Goal: Task Accomplishment & Management: Complete application form

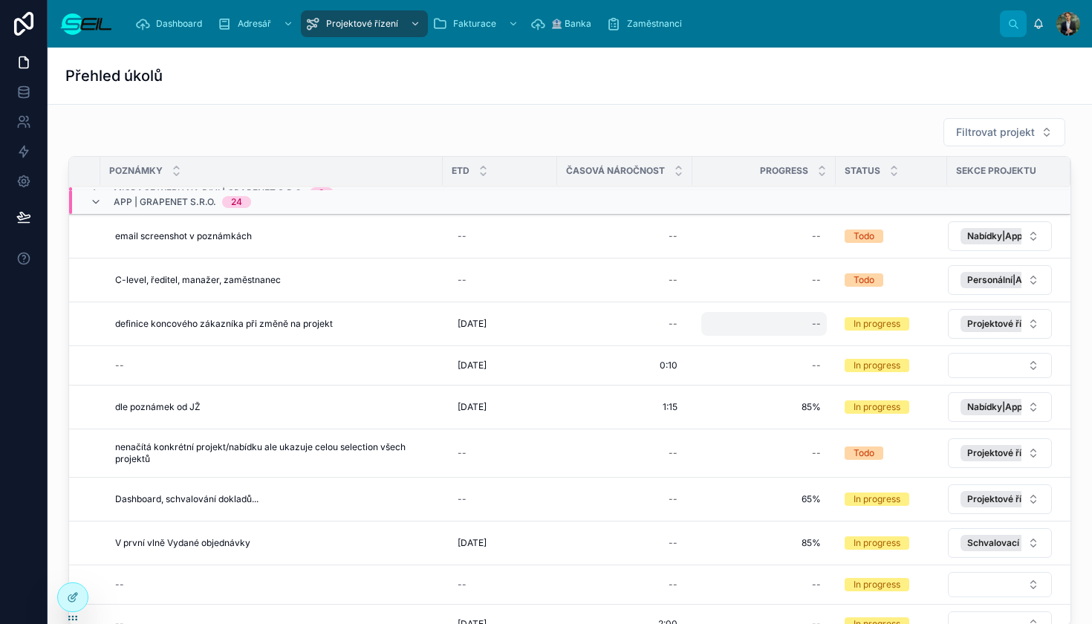
scroll to position [33, 268]
click at [667, 325] on div "--" at bounding box center [625, 324] width 117 height 24
type input "****"
click at [846, 338] on button "submit" at bounding box center [852, 344] width 18 height 18
click at [808, 328] on div "--" at bounding box center [765, 324] width 126 height 24
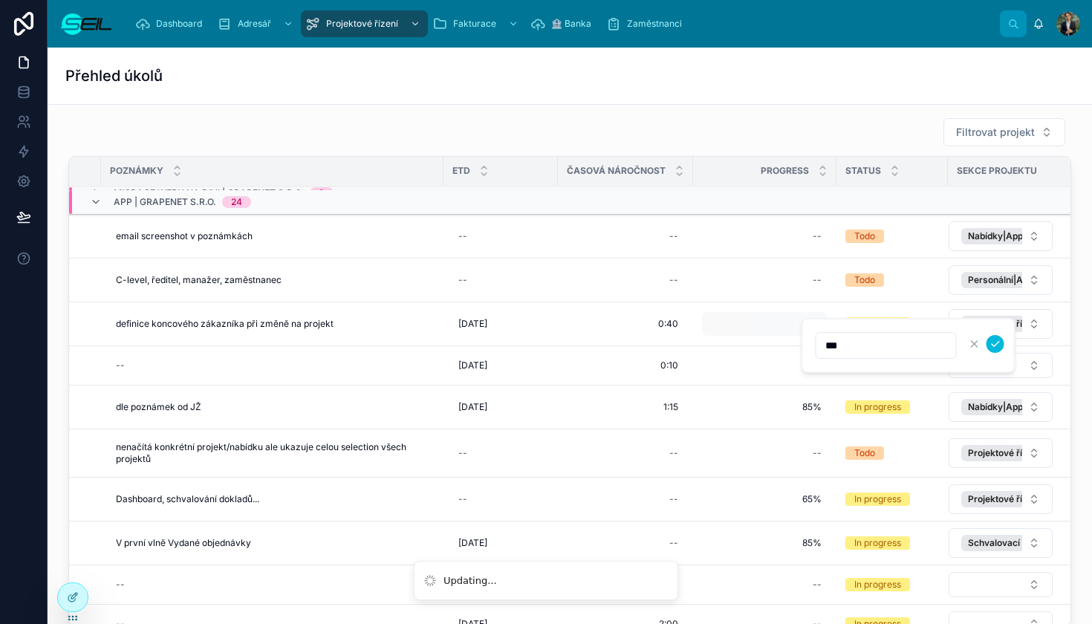
type input "****"
click at [819, 326] on div "--" at bounding box center [817, 324] width 9 height 12
click at [996, 348] on icon "submit" at bounding box center [996, 344] width 12 height 12
click at [0, 0] on span "Označit úkol jako dokončený" at bounding box center [0, 0] width 0 height 0
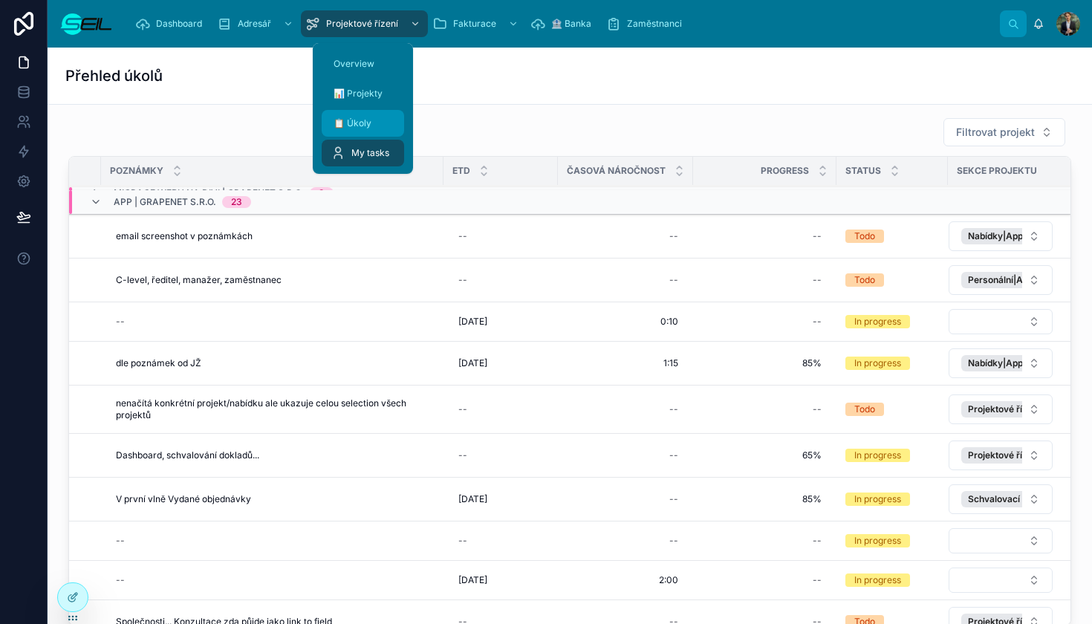
click at [354, 119] on span "📋 Úkoly" at bounding box center [353, 123] width 38 height 12
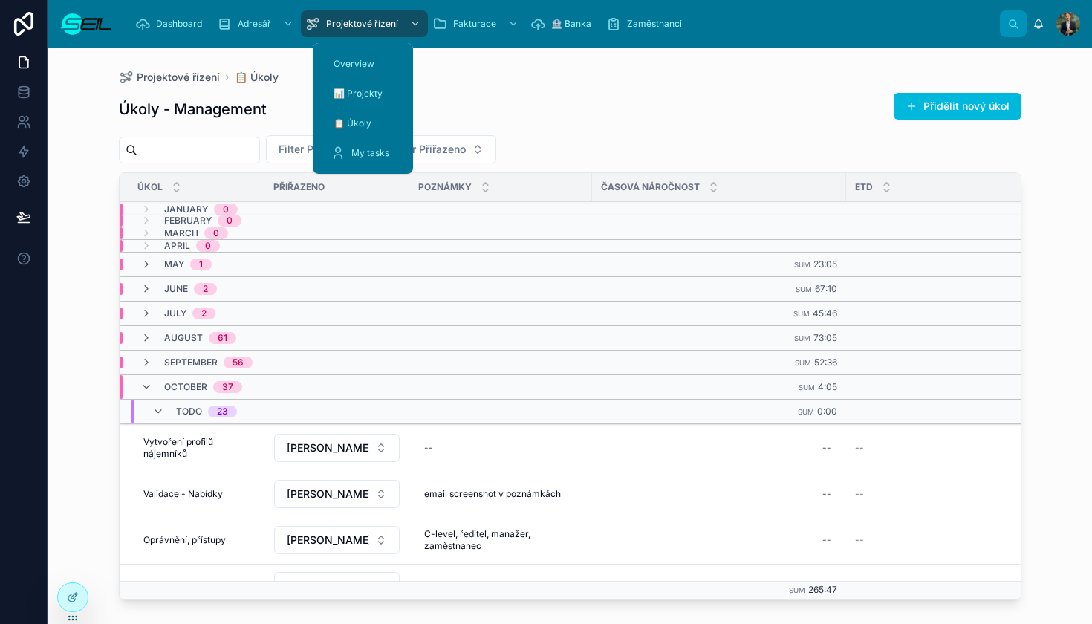
click at [531, 119] on div "Úkoly - Management Přidělit nový úkol" at bounding box center [570, 109] width 903 height 34
click at [496, 135] on button "Filter Přiřazeno" at bounding box center [437, 149] width 118 height 28
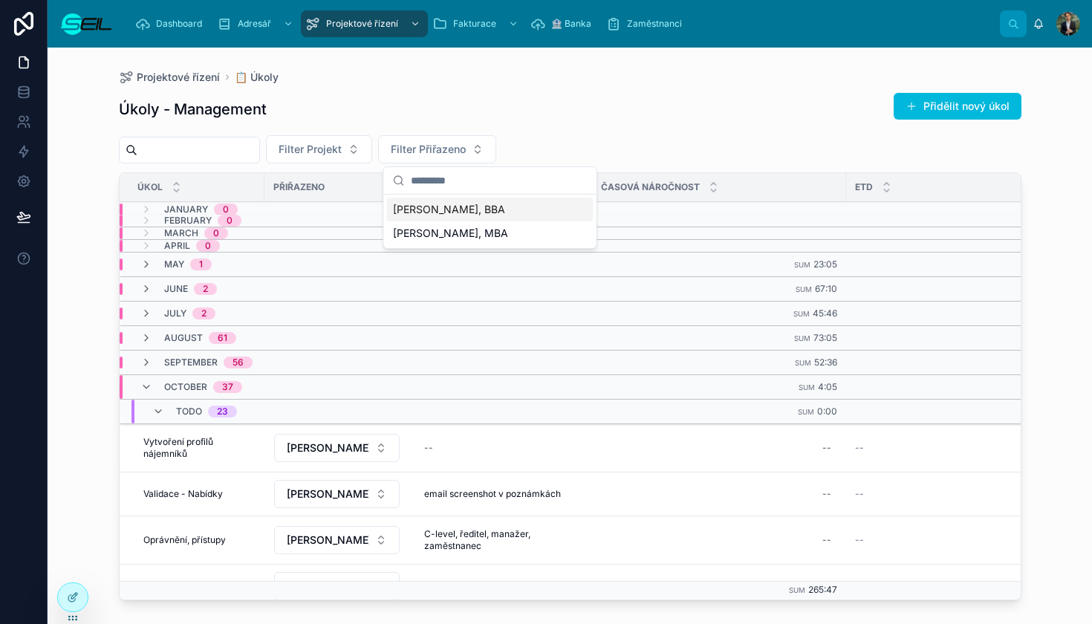
click at [497, 200] on div "[PERSON_NAME], BBA" at bounding box center [490, 210] width 207 height 24
click at [503, 146] on span "[PERSON_NAME], BBA" at bounding box center [447, 149] width 112 height 15
click at [484, 213] on div "None" at bounding box center [495, 210] width 207 height 24
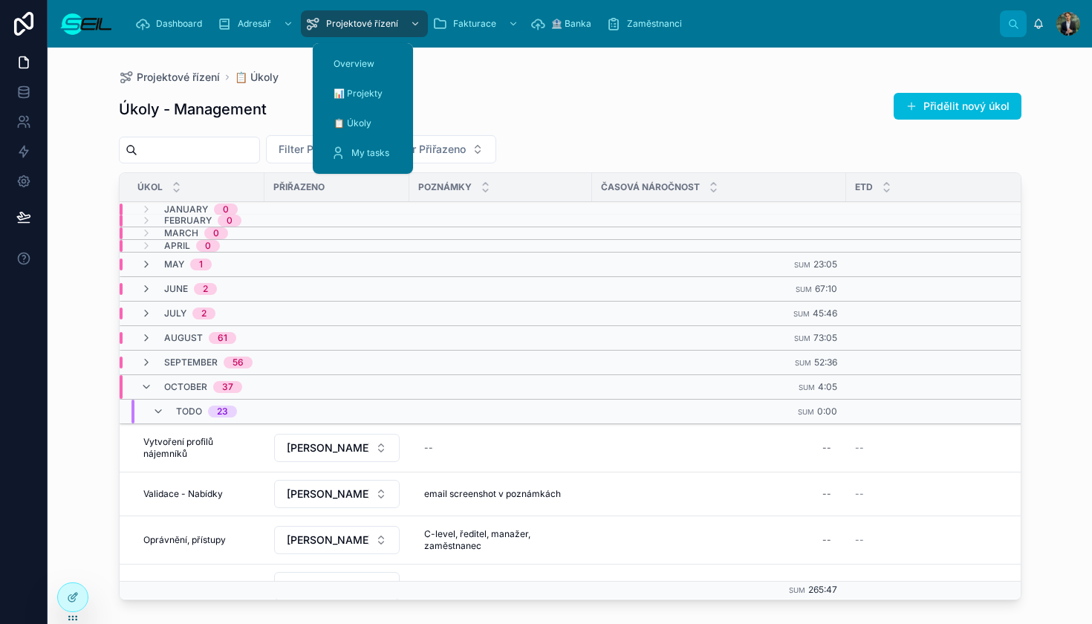
click at [359, 26] on span "Projektové řízení" at bounding box center [362, 24] width 72 height 12
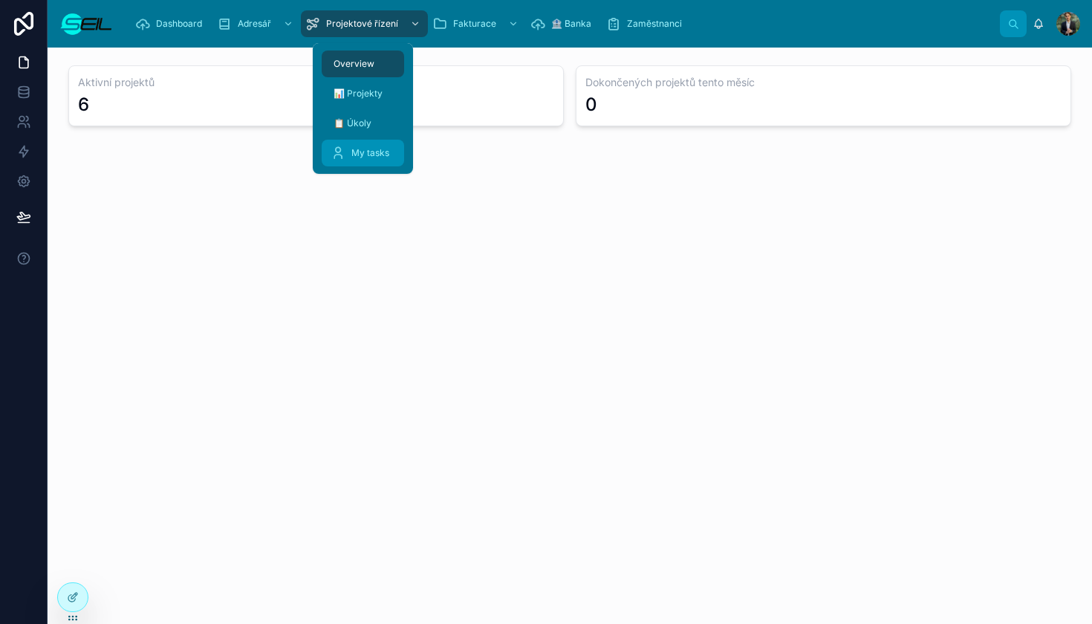
click at [369, 153] on span "My tasks" at bounding box center [370, 153] width 38 height 12
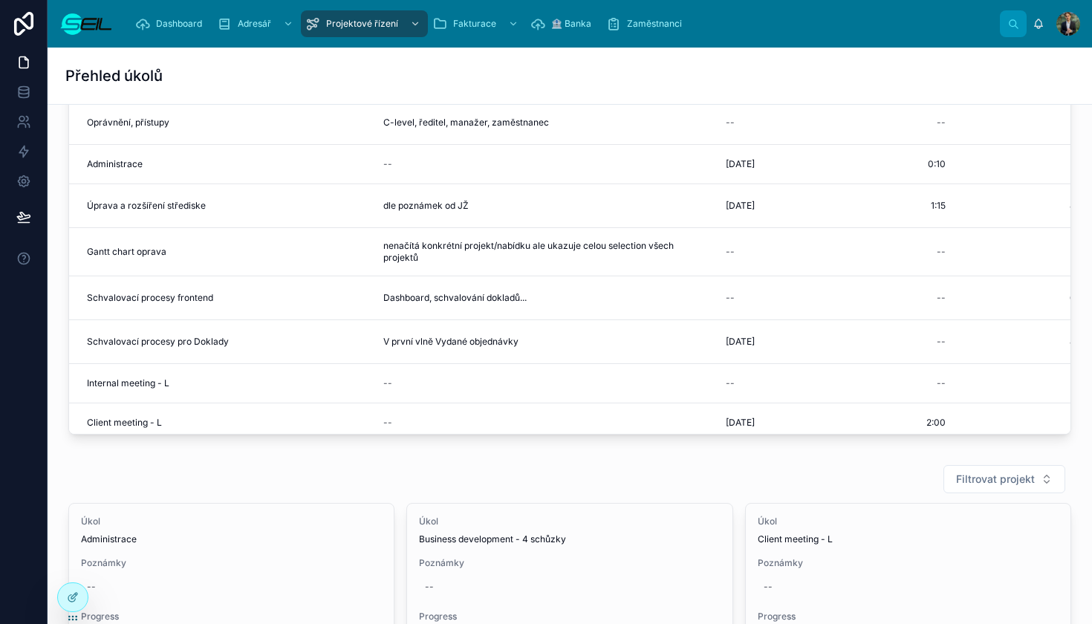
scroll to position [205, 0]
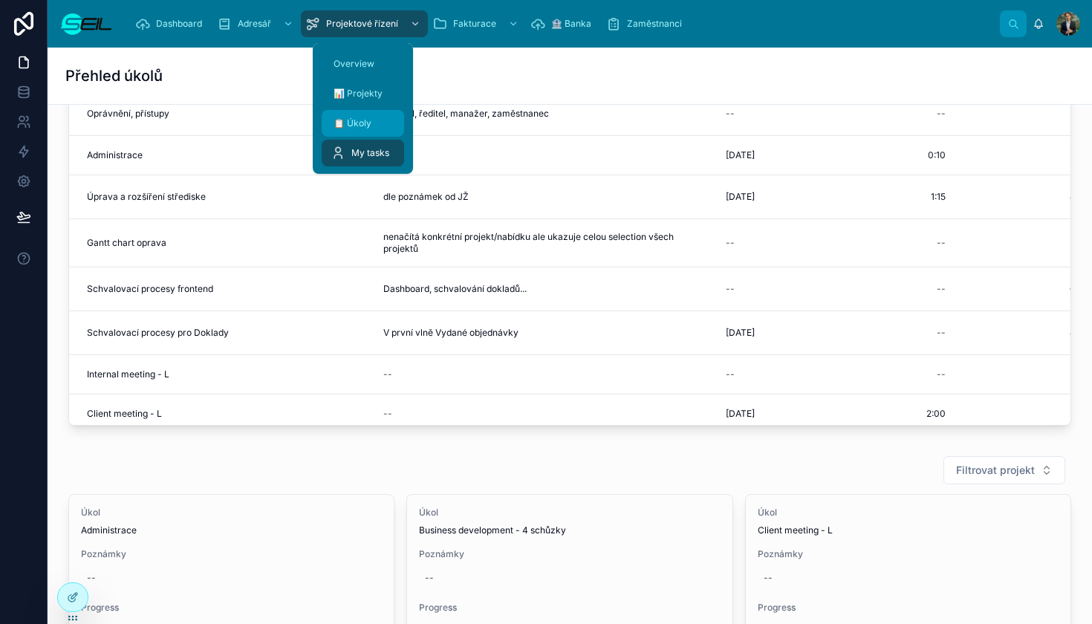
click at [343, 112] on div "📋 Úkoly" at bounding box center [363, 123] width 65 height 24
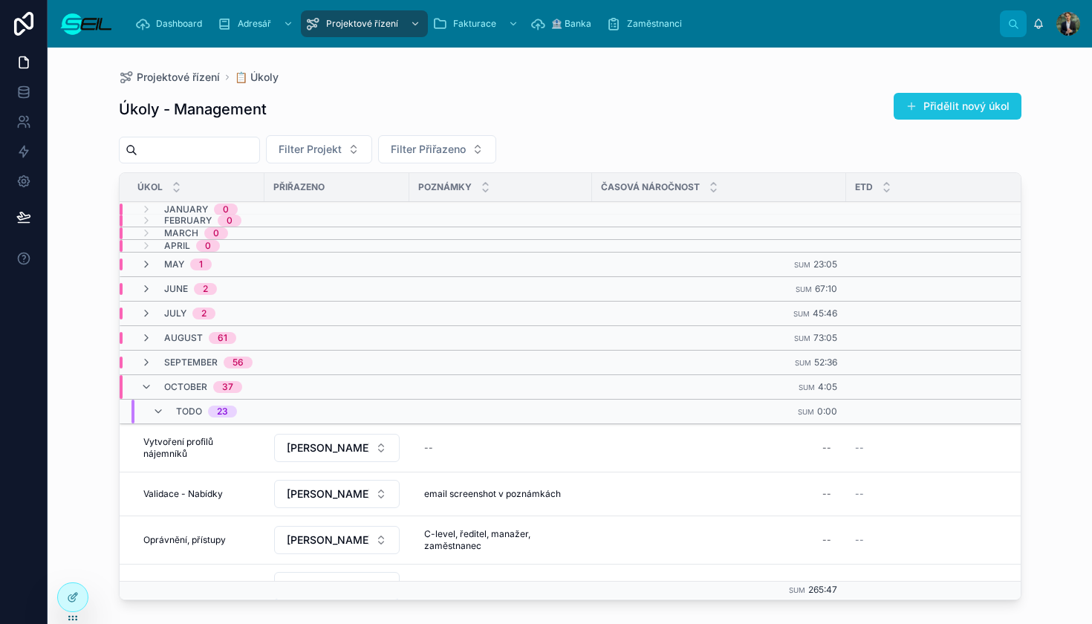
click at [937, 107] on button "Přidělit nový úkol" at bounding box center [958, 106] width 128 height 27
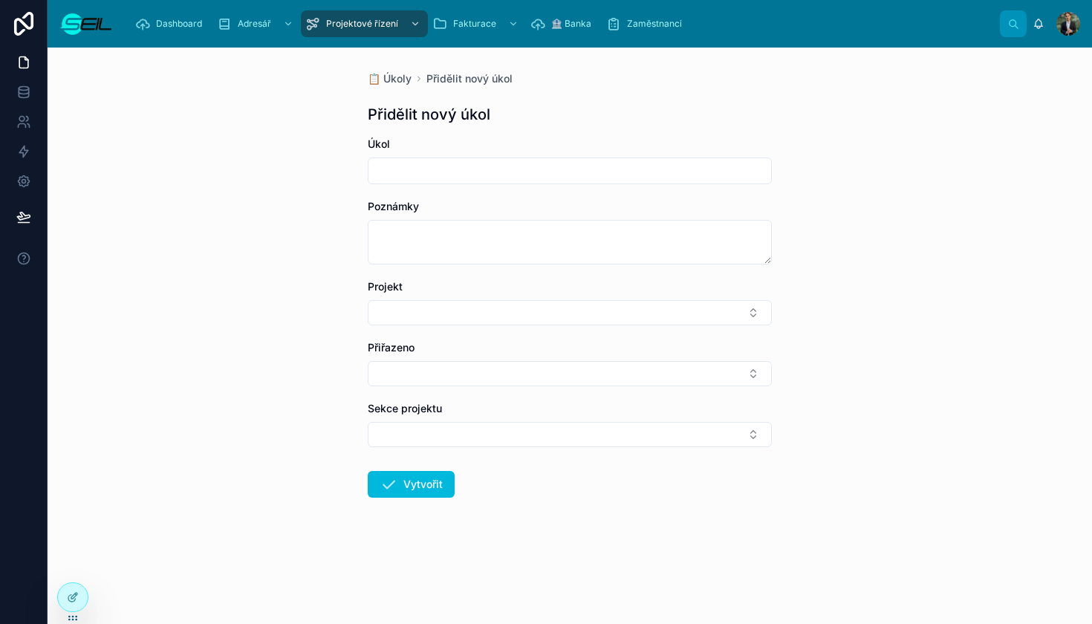
click at [422, 167] on input "text" at bounding box center [570, 171] width 403 height 21
type input "**********"
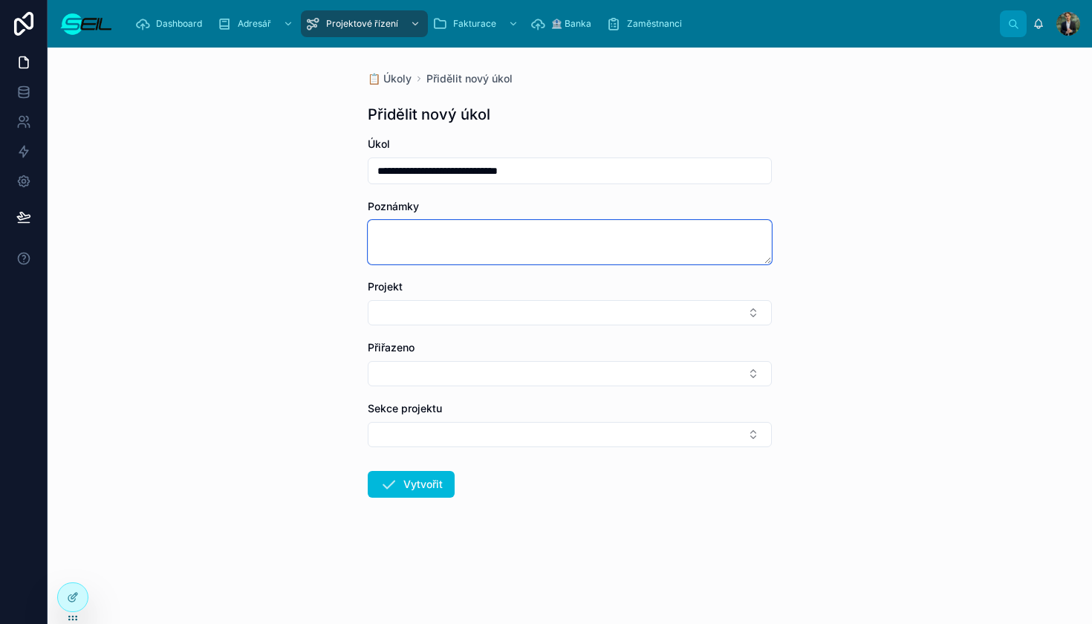
click at [394, 224] on textarea at bounding box center [570, 242] width 404 height 45
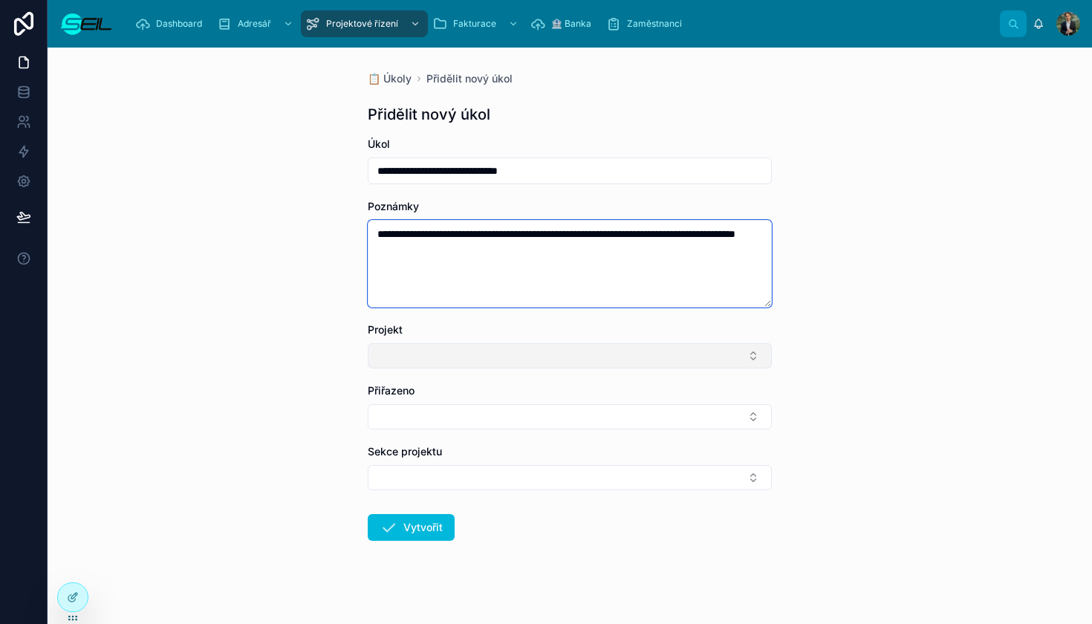
type textarea "**********"
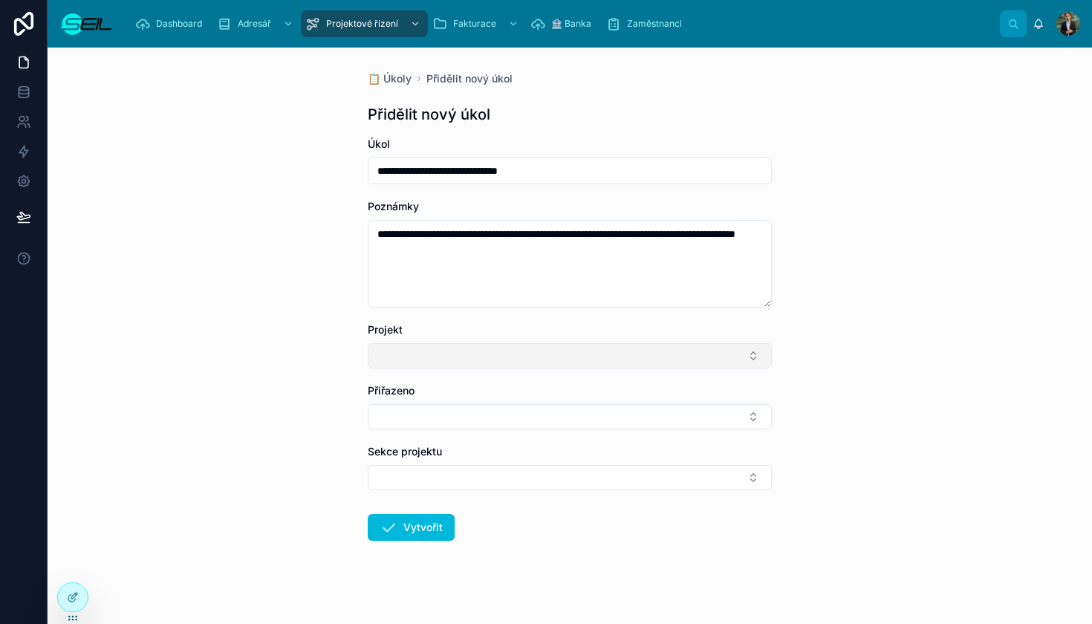
click at [379, 361] on button "Select Button" at bounding box center [570, 355] width 404 height 25
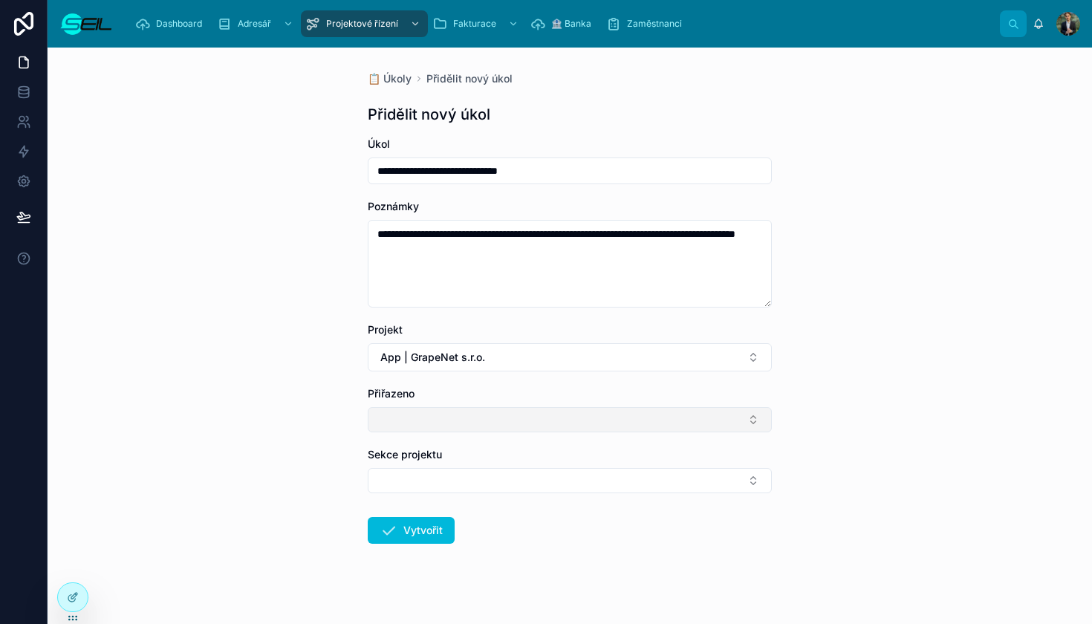
click at [415, 415] on button "Select Button" at bounding box center [570, 419] width 404 height 25
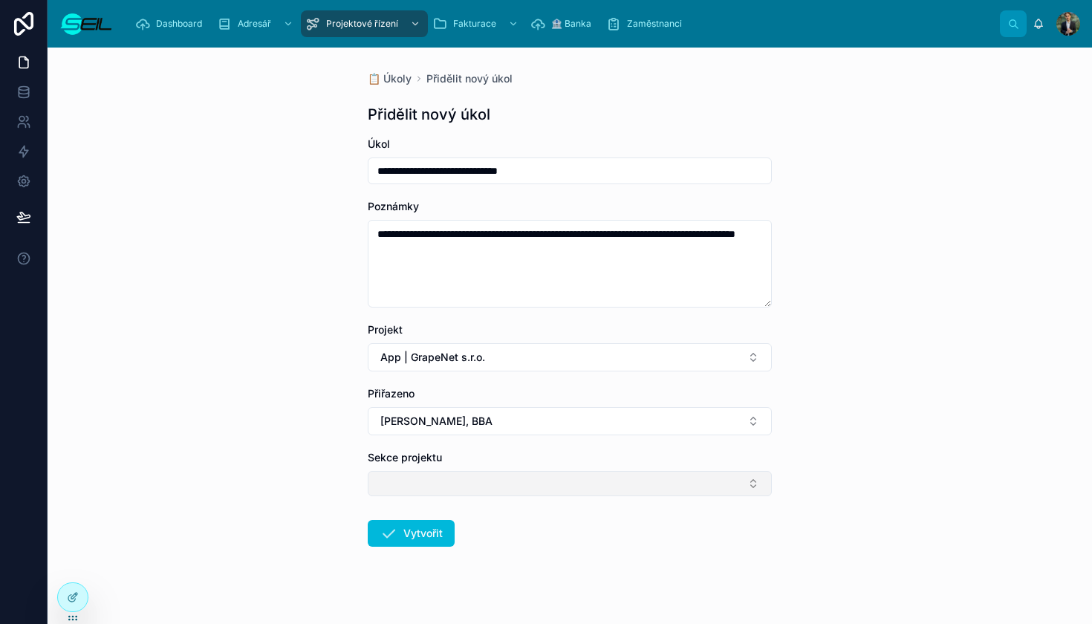
click at [405, 488] on button "Select Button" at bounding box center [570, 483] width 404 height 25
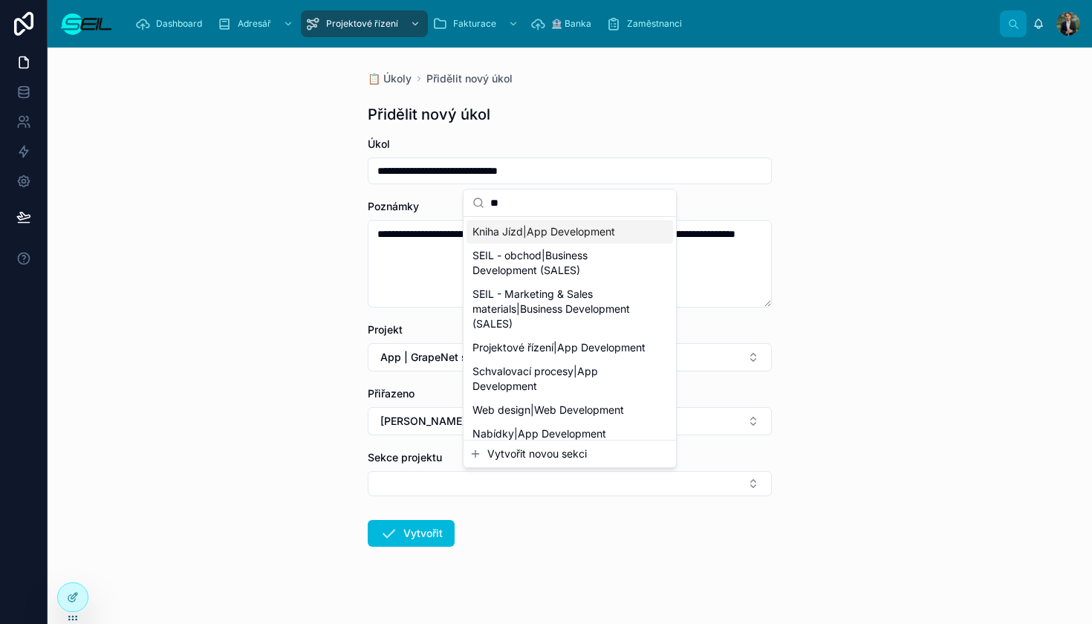
type input "***"
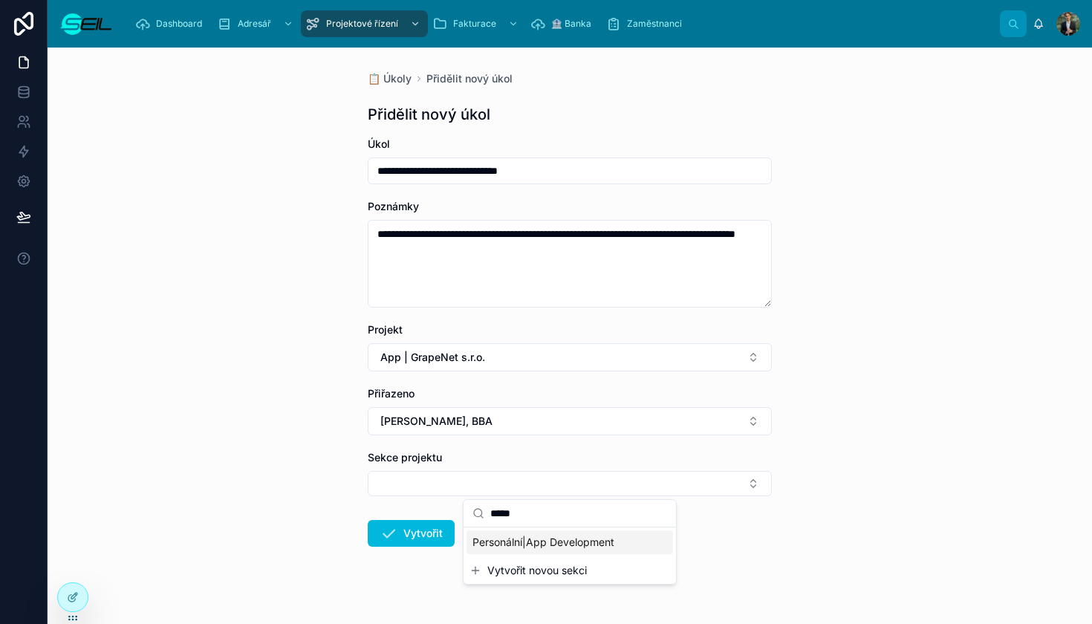
type input "*****"
click at [522, 542] on span "Personální|App Development" at bounding box center [544, 542] width 142 height 15
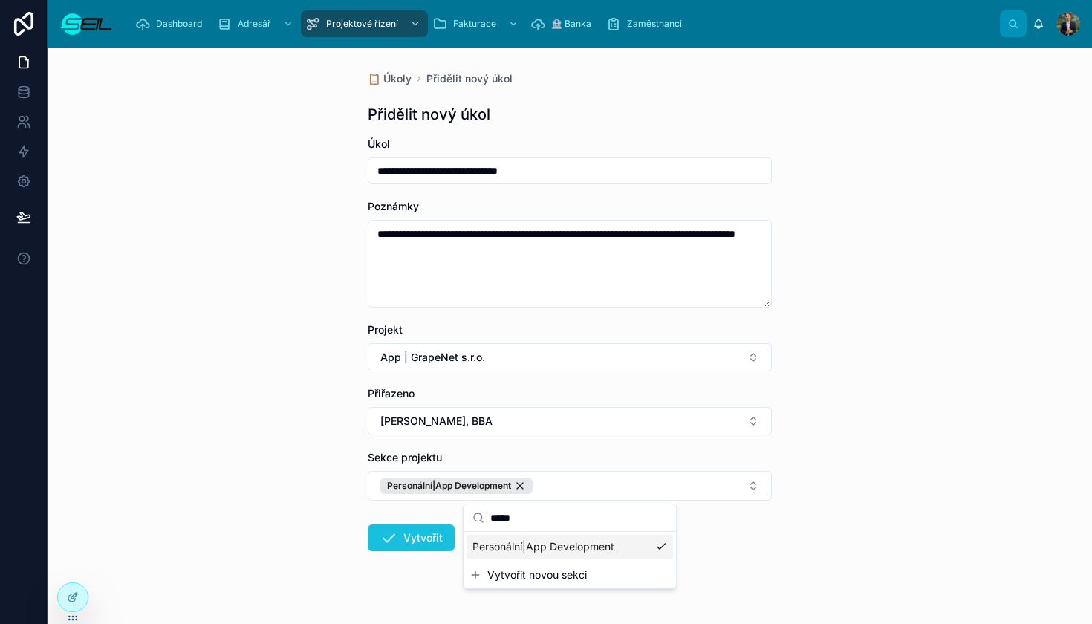
click at [430, 532] on button "Vytvořit" at bounding box center [411, 538] width 87 height 27
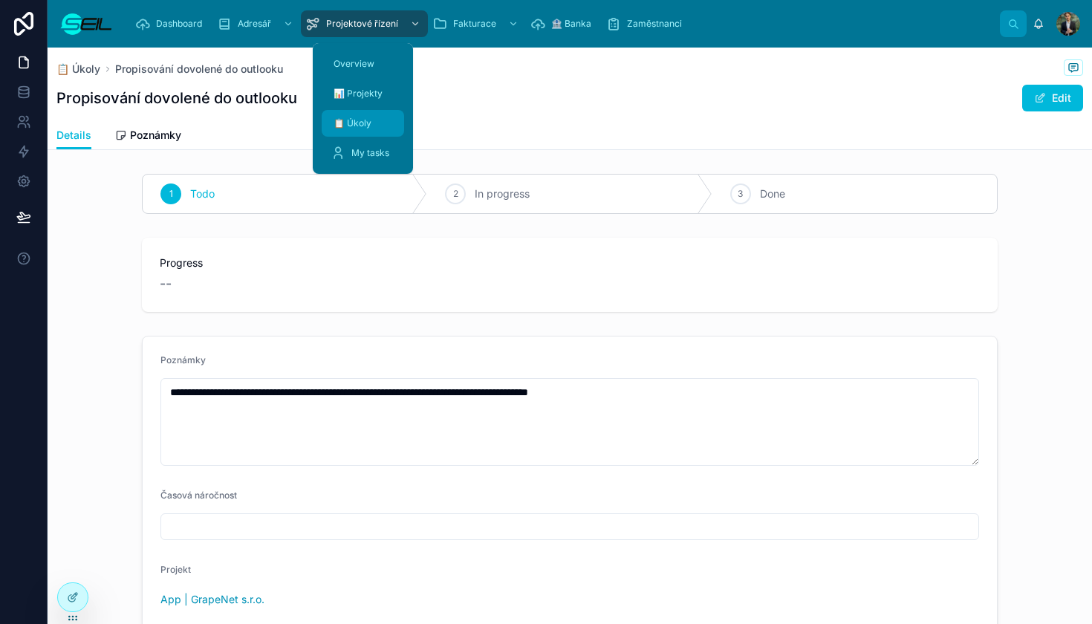
click at [363, 121] on span "📋 Úkoly" at bounding box center [353, 123] width 38 height 12
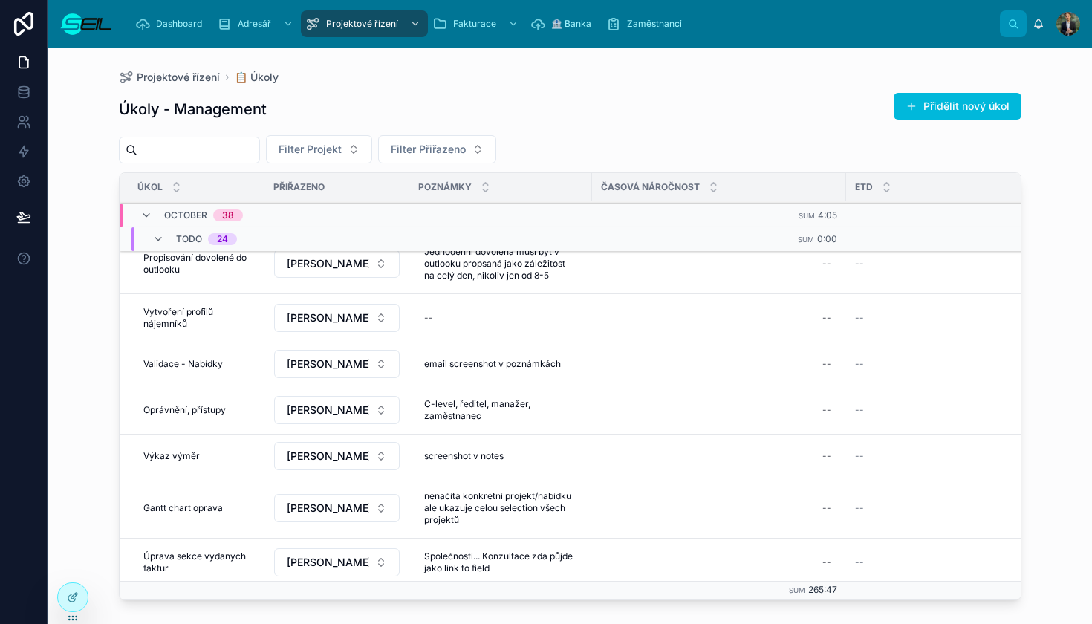
scroll to position [216, 0]
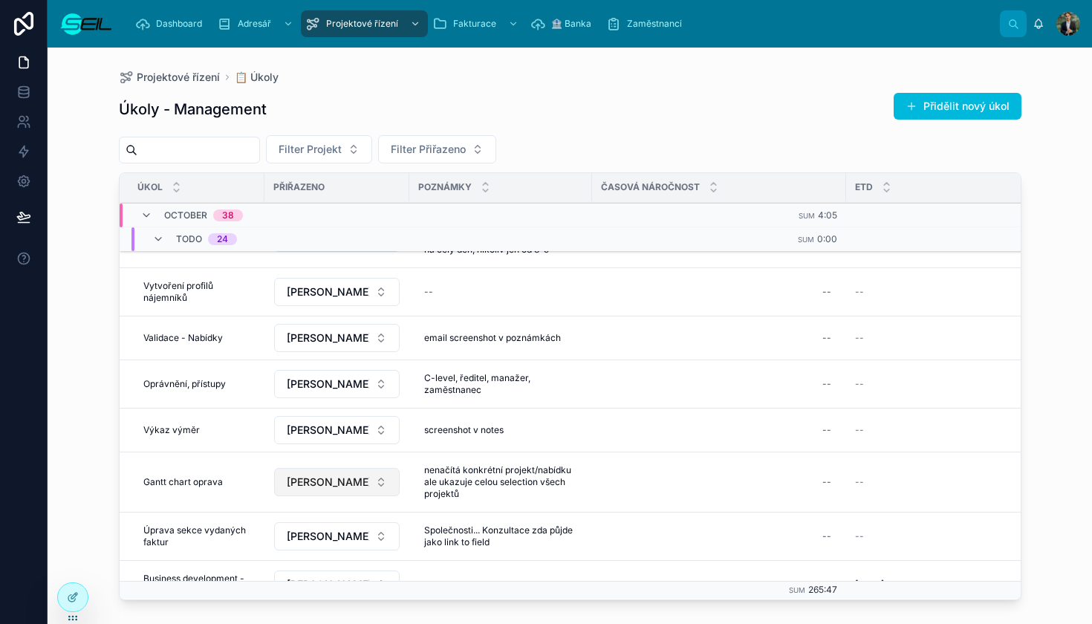
click at [372, 481] on button "[PERSON_NAME], BBA" at bounding box center [337, 482] width 126 height 28
type input "***"
click at [366, 540] on div "Suggestions" at bounding box center [336, 552] width 213 height 48
click at [366, 540] on div "[PERSON_NAME], MBA" at bounding box center [336, 543] width 207 height 24
click at [260, 81] on span "📋 Úkoly" at bounding box center [257, 77] width 44 height 15
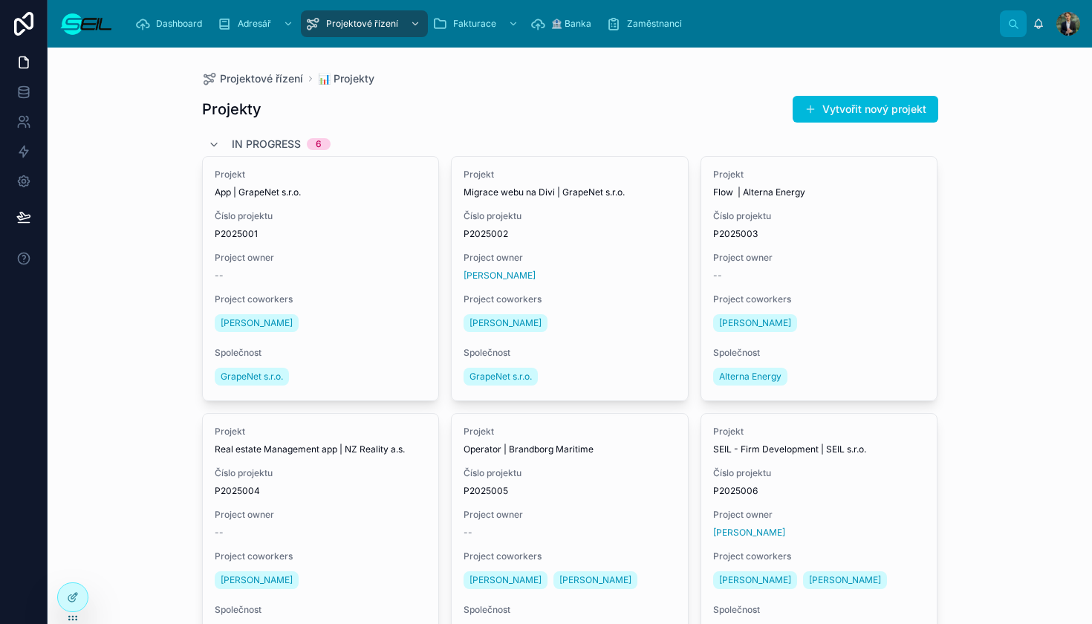
click at [247, 149] on span "In progress" at bounding box center [266, 144] width 69 height 15
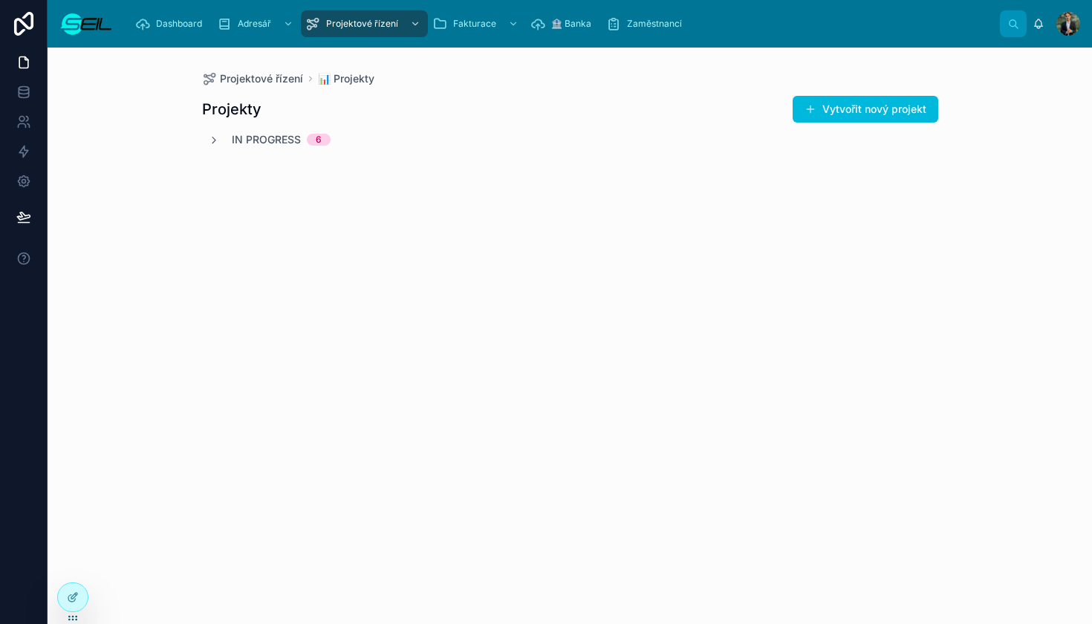
click at [247, 149] on div "Projekty Vytvořit nový projekt In progress 6" at bounding box center [570, 140] width 736 height 108
click at [252, 134] on span "In progress" at bounding box center [266, 139] width 69 height 15
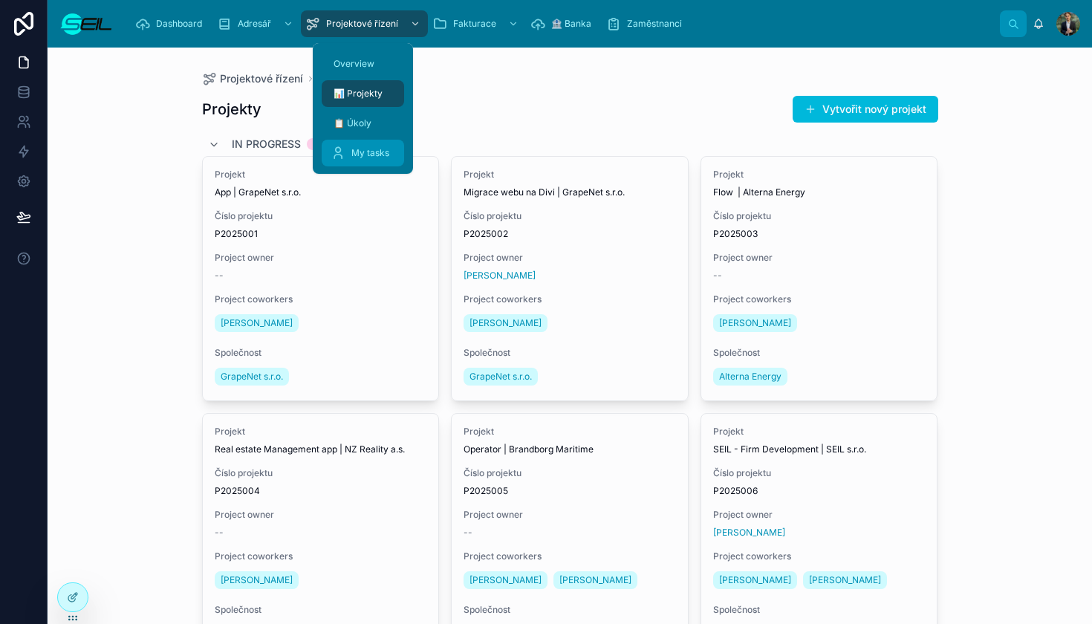
click at [357, 149] on span "My tasks" at bounding box center [370, 153] width 38 height 12
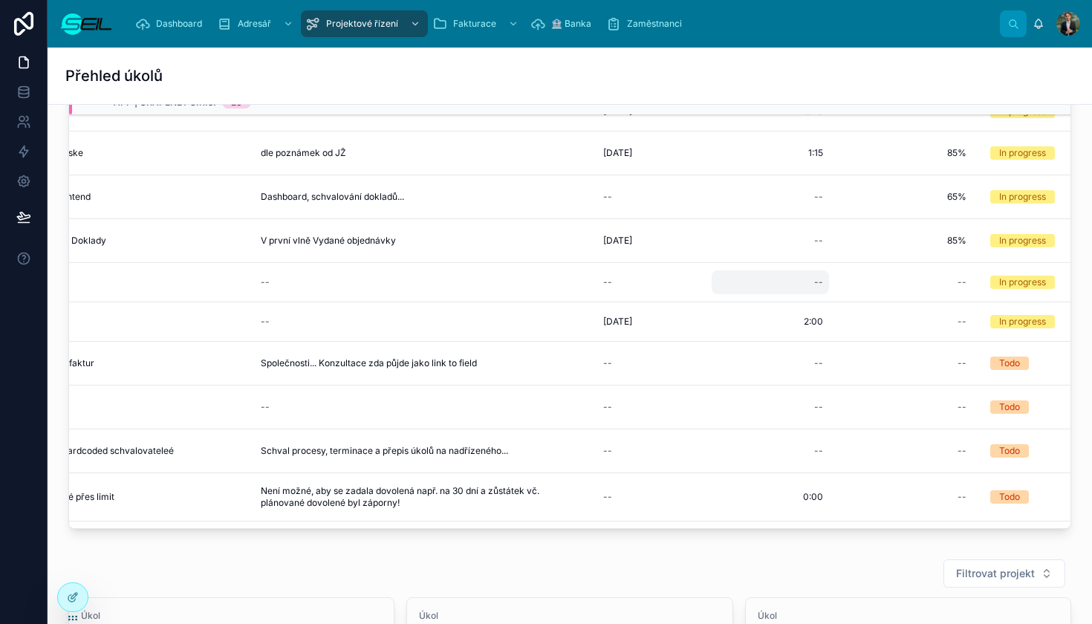
scroll to position [195, 175]
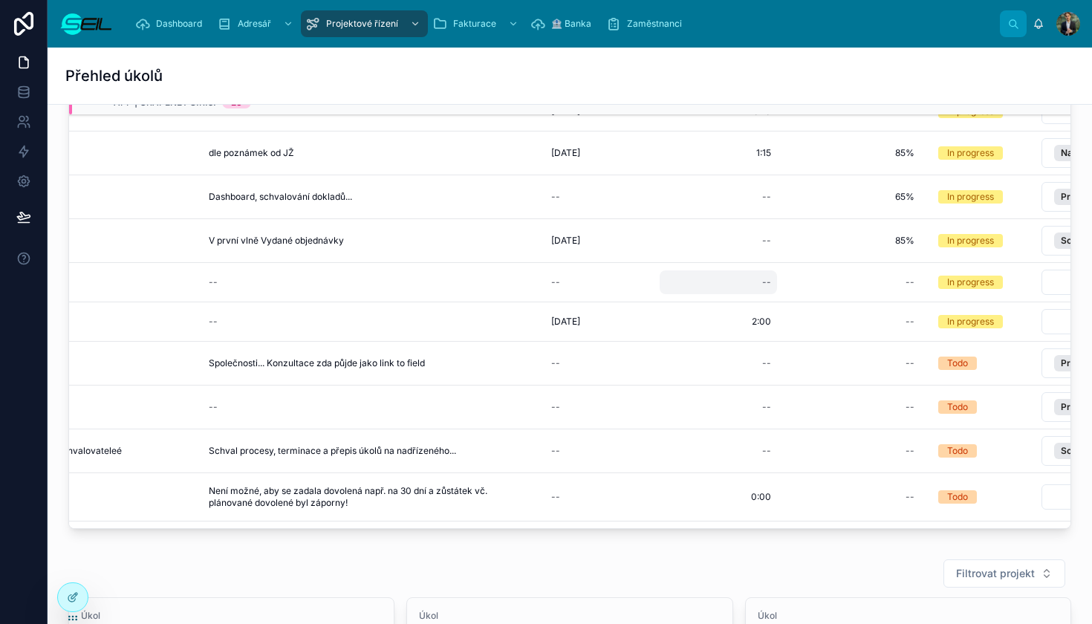
click at [757, 276] on div "--" at bounding box center [718, 282] width 117 height 24
type input "****"
click at [944, 302] on button "submit" at bounding box center [945, 303] width 18 height 18
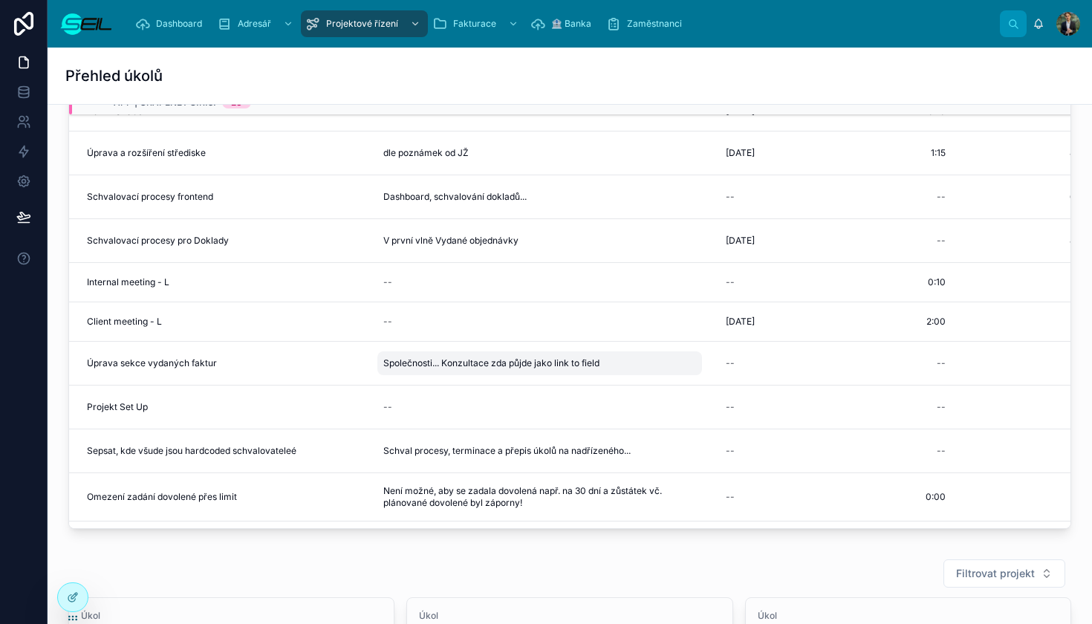
scroll to position [236, 0]
